Goal: Task Accomplishment & Management: Manage account settings

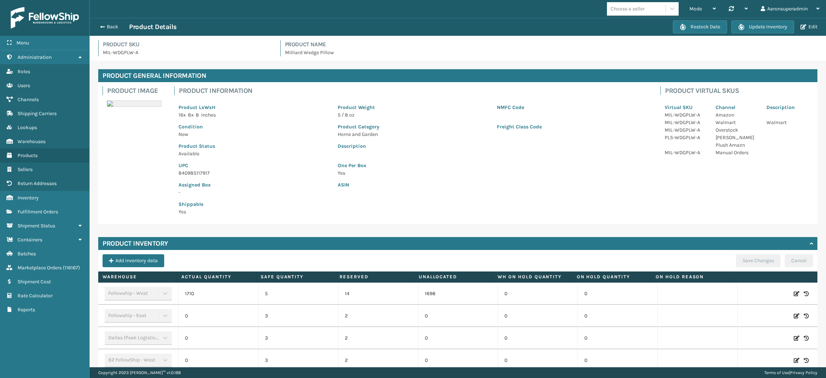
scroll to position [5, 0]
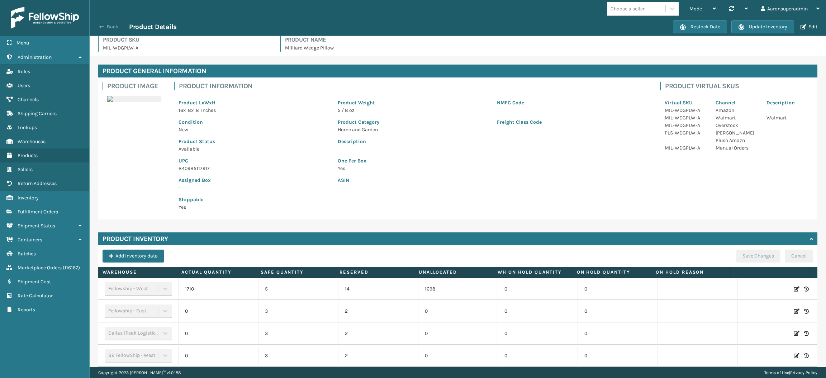
click at [103, 25] on span "button" at bounding box center [101, 26] width 4 height 5
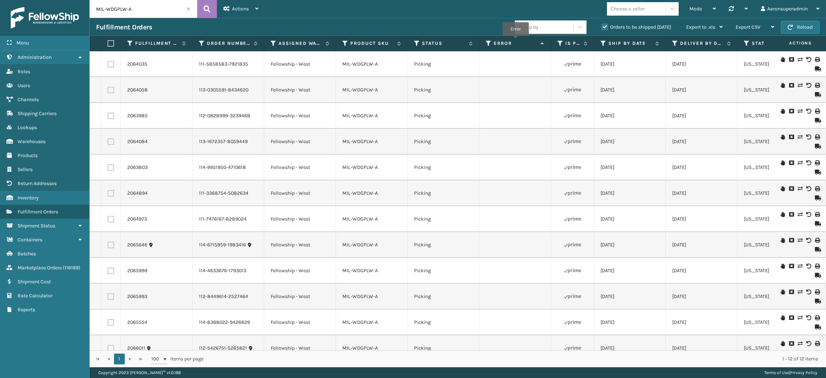
click at [515, 41] on label "Error" at bounding box center [514, 43] width 43 height 6
click at [188, 9] on span at bounding box center [188, 9] width 4 height 4
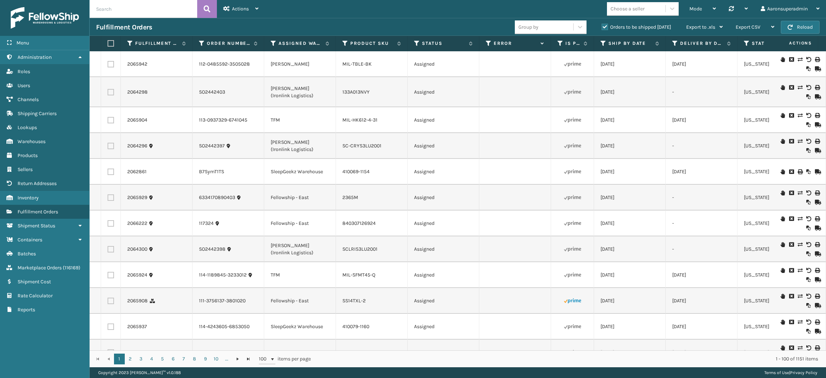
click at [507, 44] on label "Error" at bounding box center [514, 43] width 43 height 6
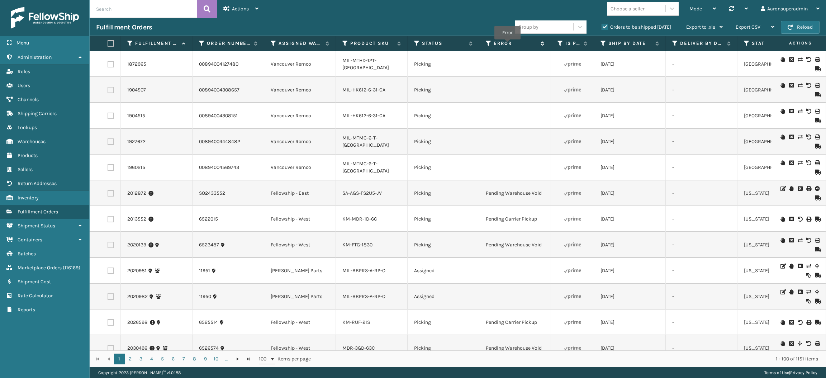
click at [507, 44] on label "Error" at bounding box center [514, 43] width 43 height 6
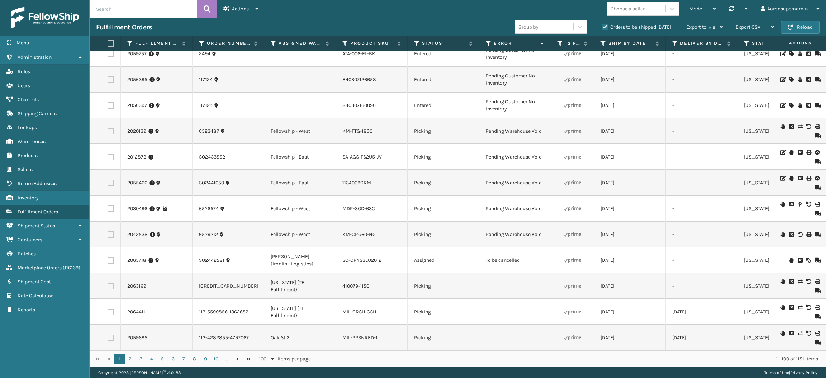
scroll to position [1421, 0]
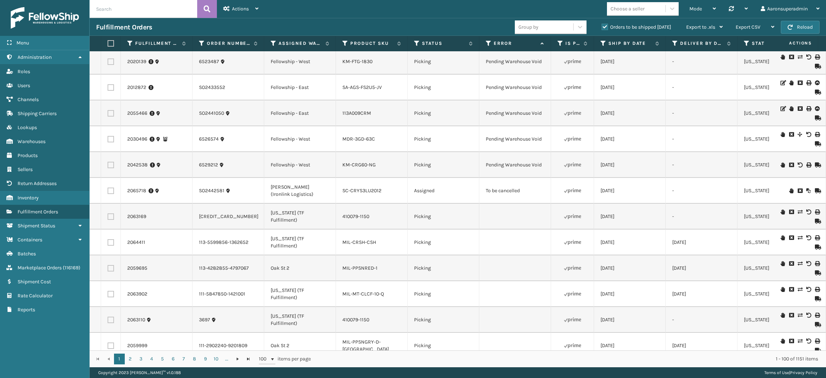
click at [797, 193] on icon at bounding box center [799, 190] width 4 height 5
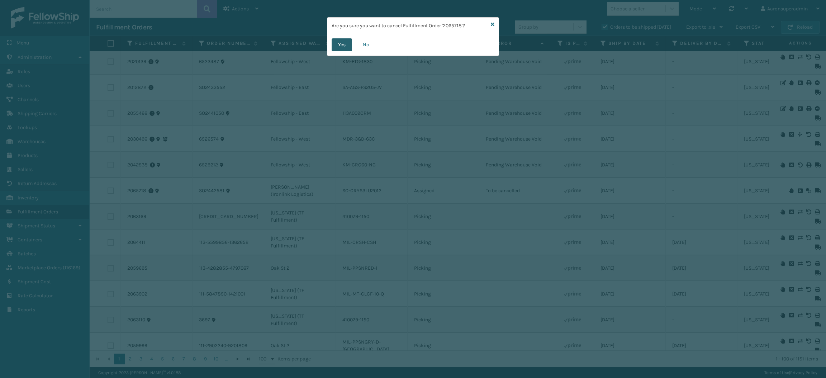
click at [339, 44] on button "Yes" at bounding box center [341, 44] width 20 height 13
